Goal: Find specific page/section: Find specific page/section

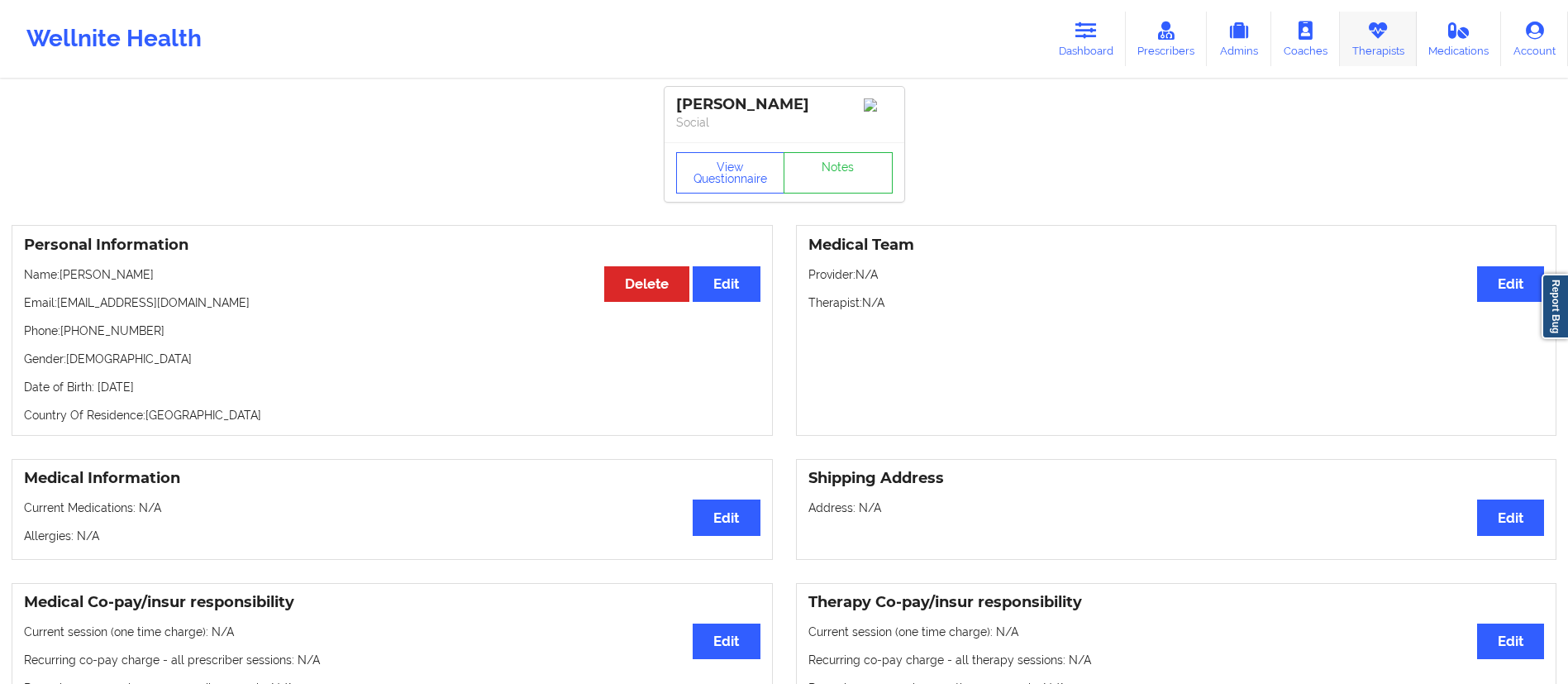
click at [1386, 46] on link "Therapists" at bounding box center [1378, 38] width 77 height 55
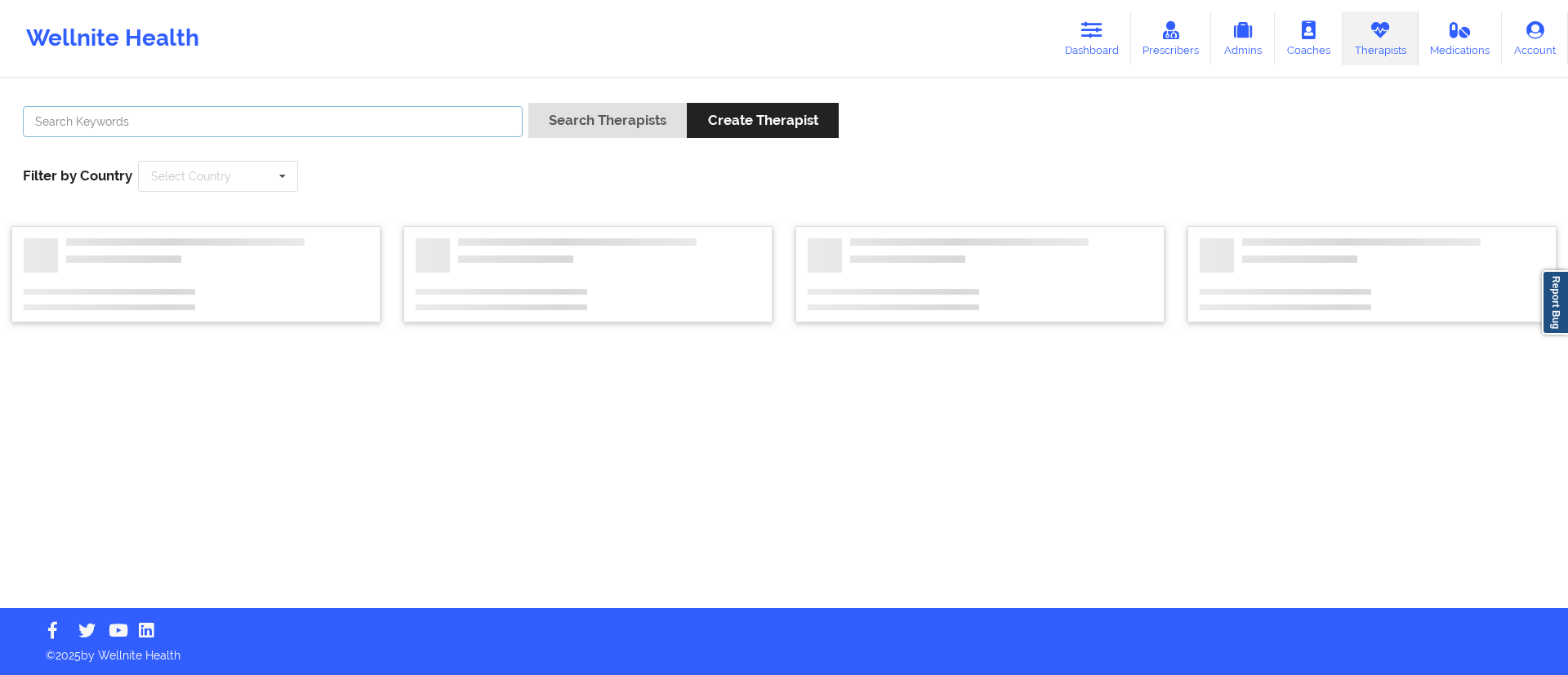
click at [307, 130] on input "text" at bounding box center [273, 122] width 500 height 31
paste input "[PERSON_NAME]"
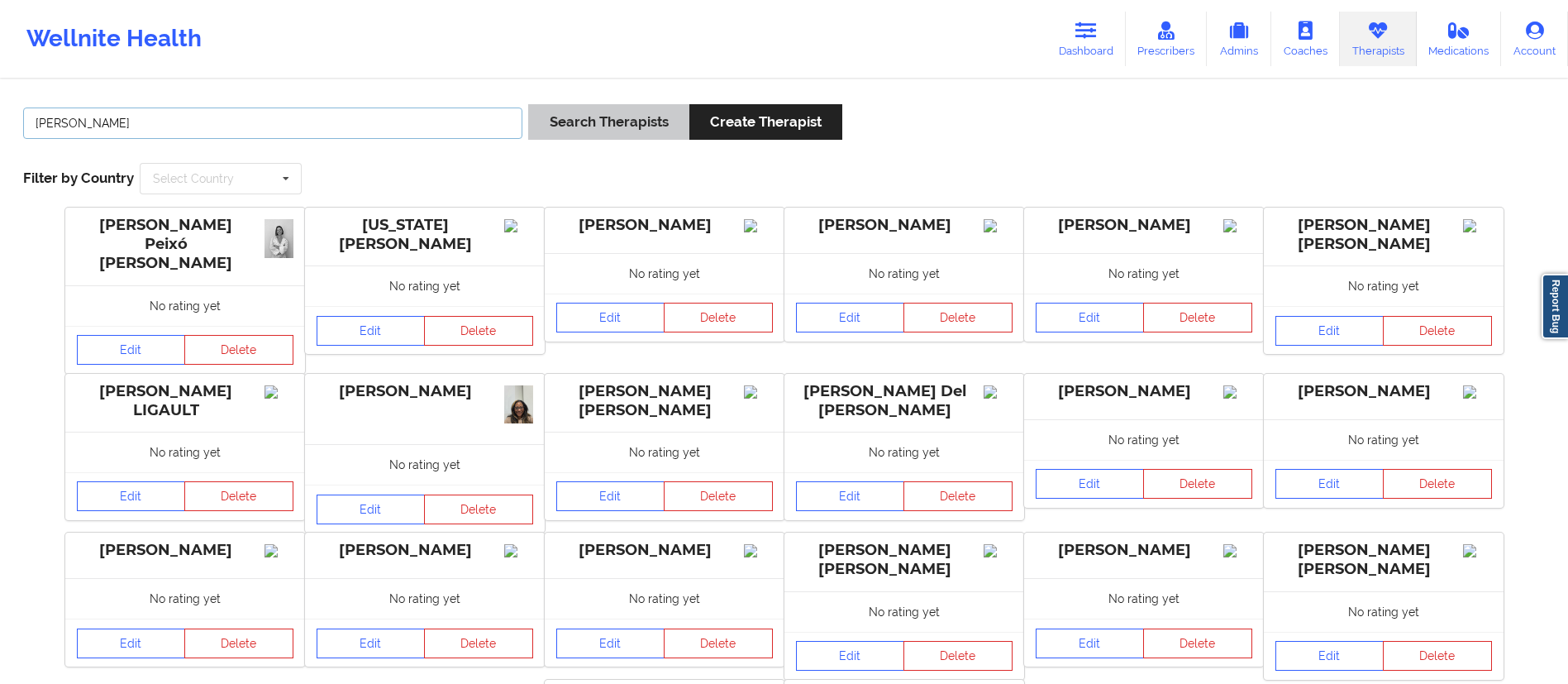
type input "[PERSON_NAME]"
click at [607, 125] on button "Search Therapists" at bounding box center [608, 122] width 160 height 35
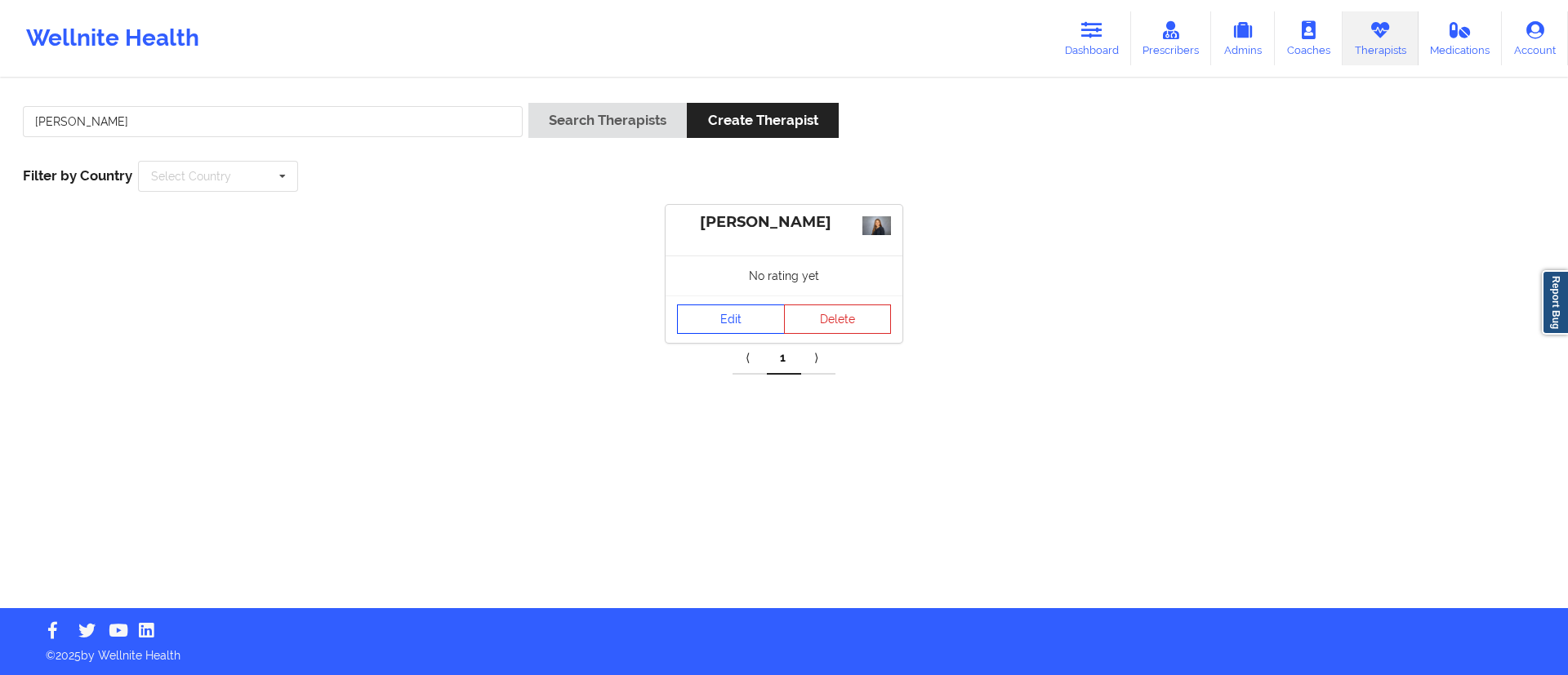
click at [727, 319] on link "Edit" at bounding box center [730, 320] width 107 height 29
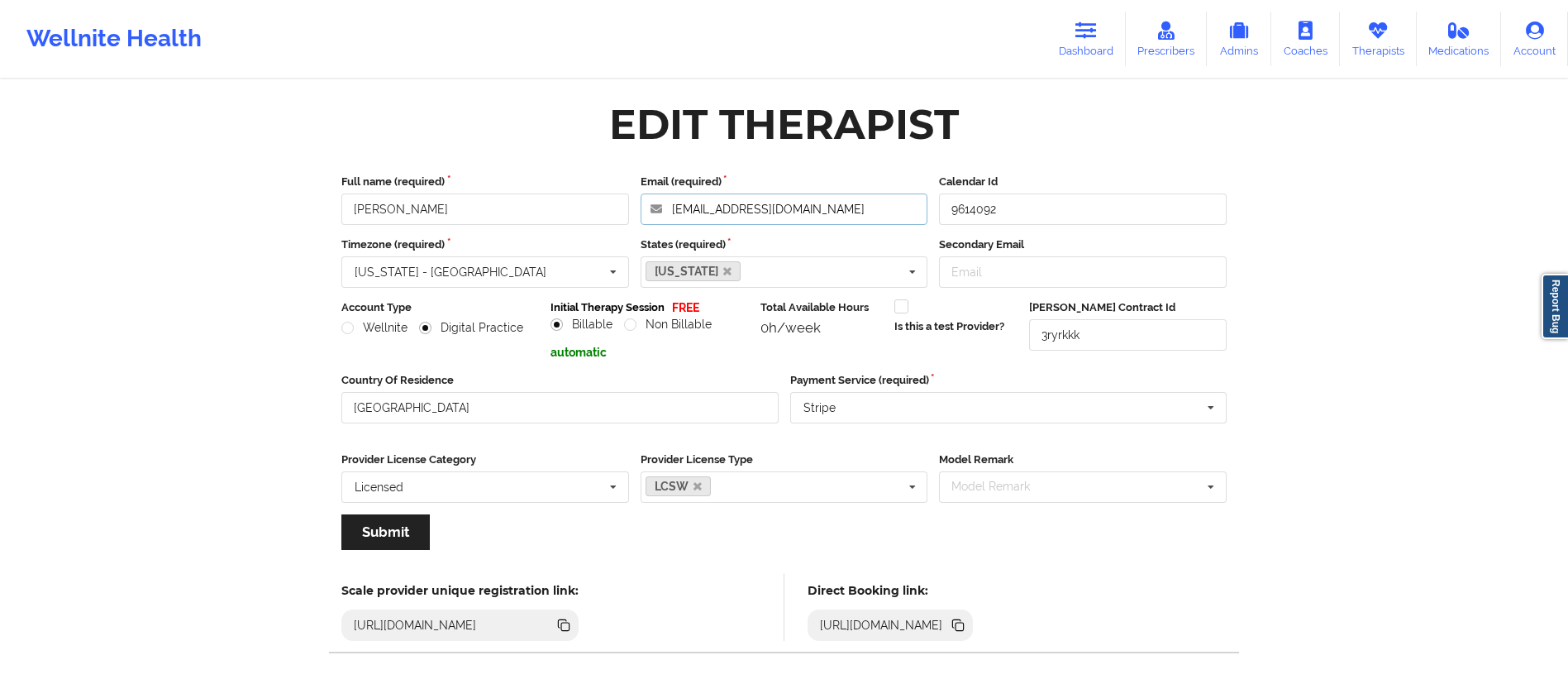
click at [768, 210] on input "[EMAIL_ADDRESS][DOMAIN_NAME]" at bounding box center [784, 209] width 287 height 32
click at [1383, 44] on link "Therapists" at bounding box center [1378, 38] width 77 height 55
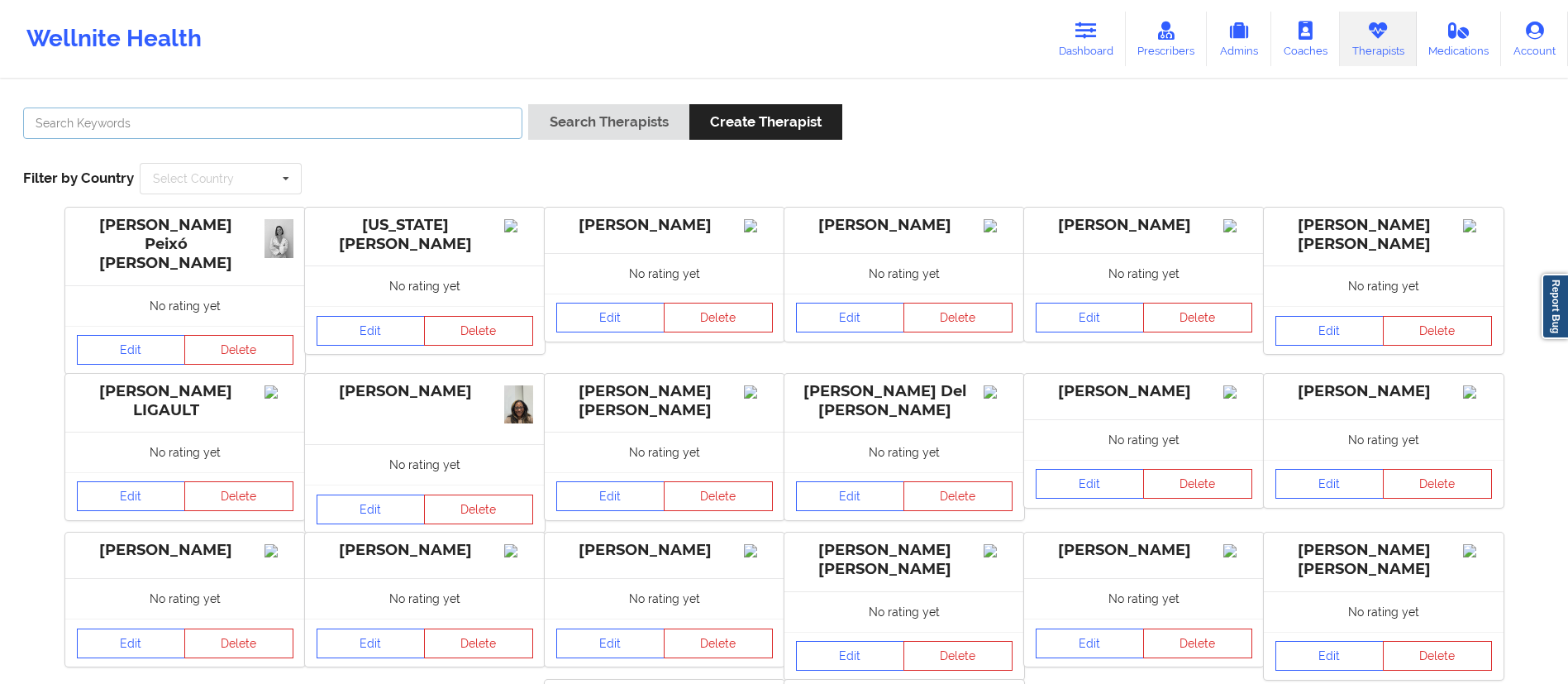
click at [411, 123] on input "text" at bounding box center [272, 124] width 499 height 32
paste input "[PERSON_NAME]"
type input "[PERSON_NAME]"
click at [528, 104] on button "Search Therapists" at bounding box center [608, 122] width 160 height 35
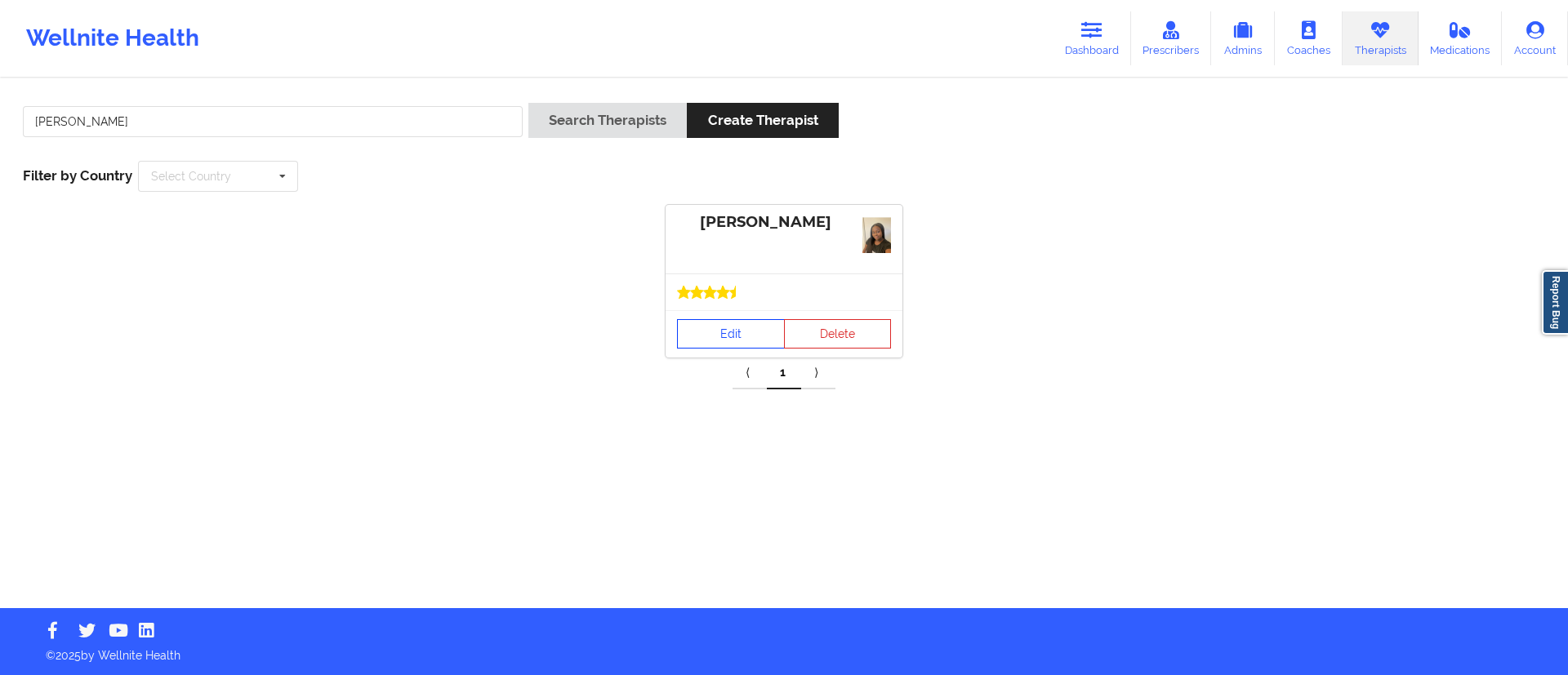
click at [715, 324] on link "Edit" at bounding box center [730, 334] width 107 height 29
